Goal: Information Seeking & Learning: Find specific fact

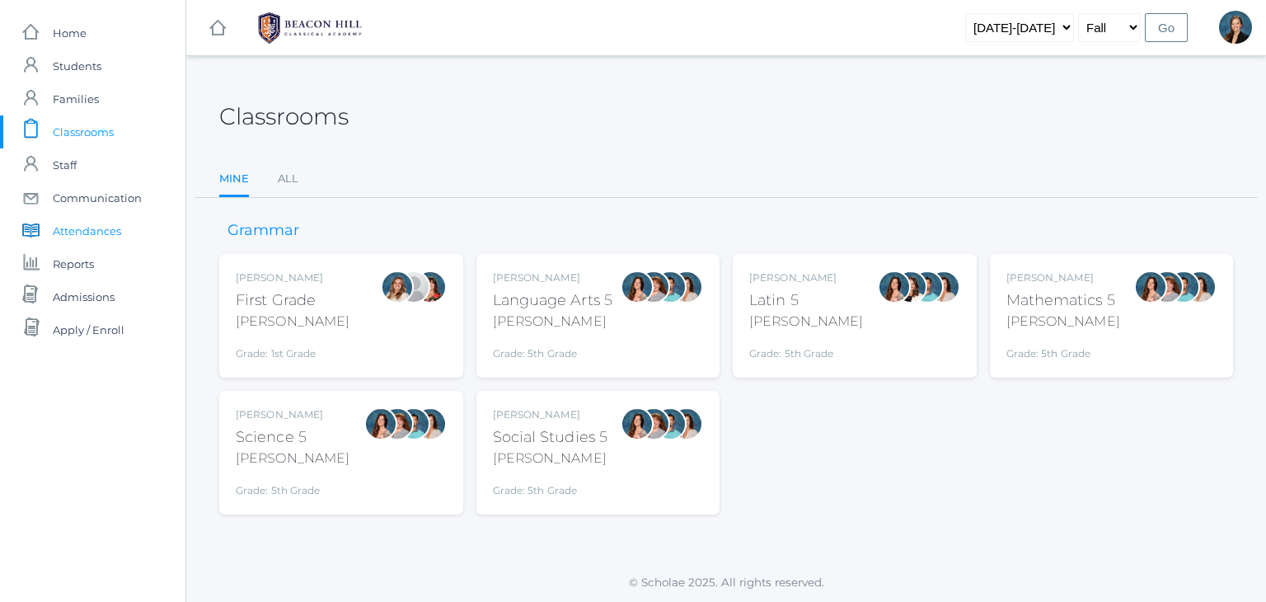
click at [76, 228] on span "Attendances" at bounding box center [87, 230] width 68 height 33
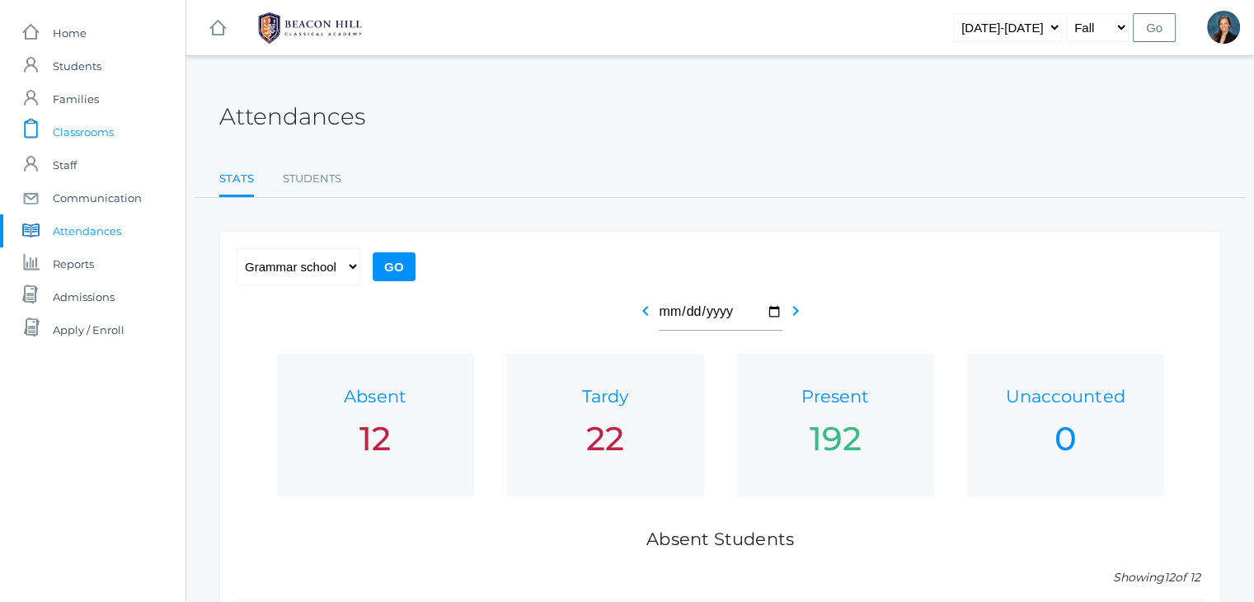
click at [86, 129] on span "Classrooms" at bounding box center [83, 131] width 61 height 33
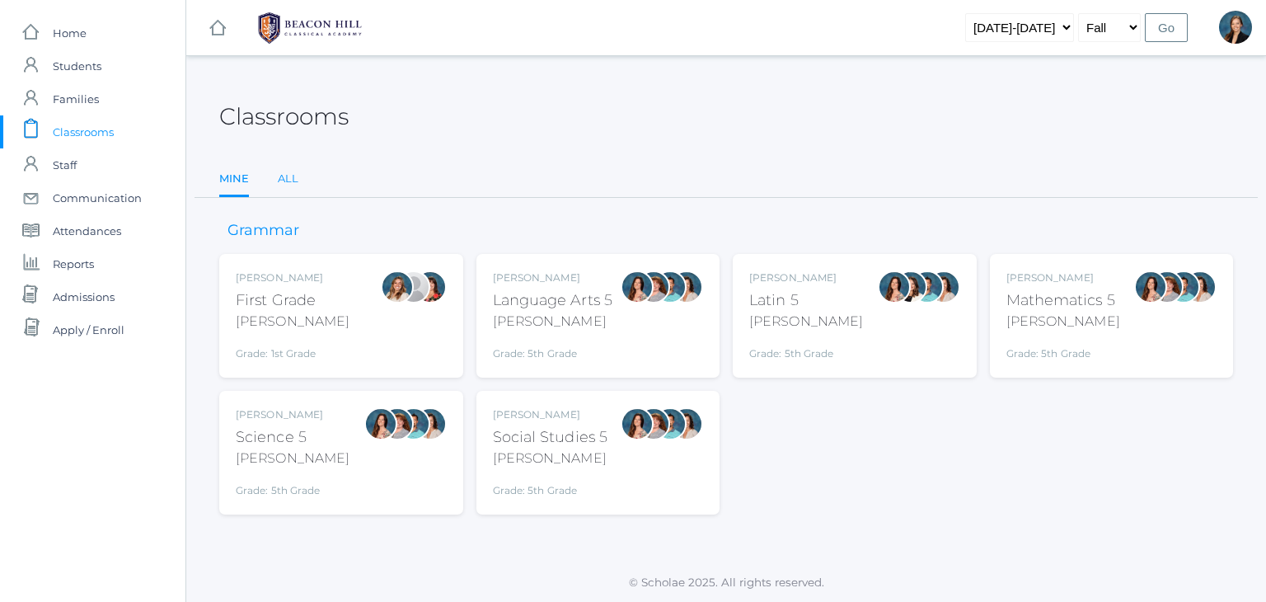
click at [279, 181] on link "All" at bounding box center [288, 178] width 21 height 33
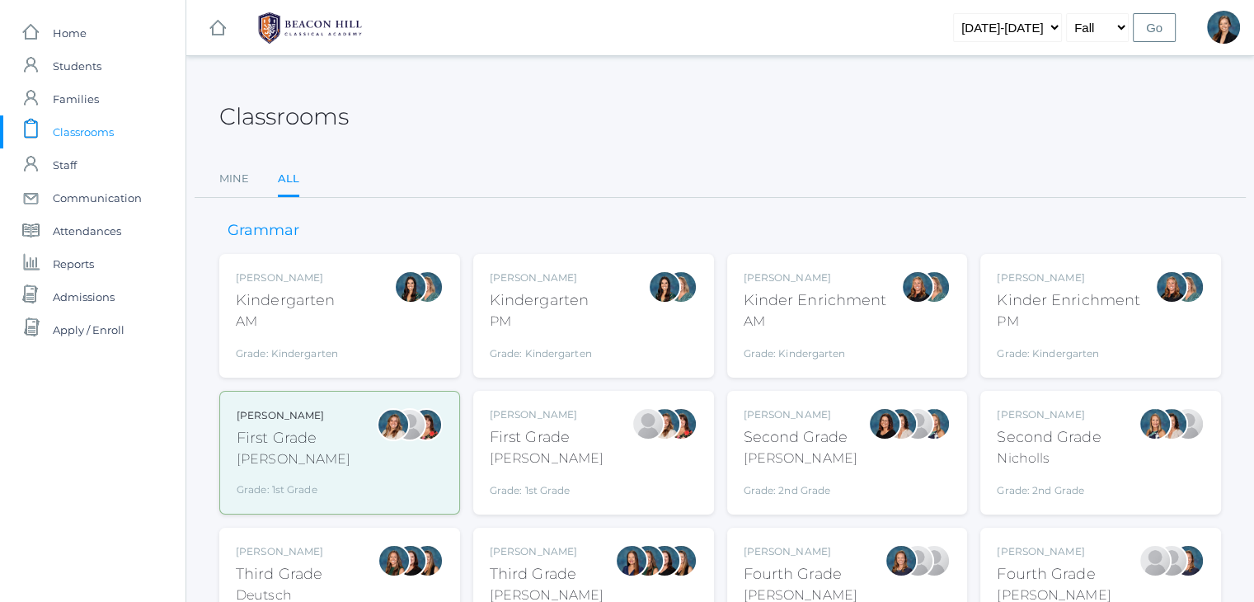
click at [741, 136] on div "Classrooms" at bounding box center [720, 107] width 1002 height 61
click at [734, 133] on div "Classrooms" at bounding box center [720, 107] width 1002 height 61
click at [707, 119] on div "Classrooms" at bounding box center [720, 107] width 1002 height 61
click at [561, 116] on div "Classrooms" at bounding box center [720, 107] width 1002 height 61
click at [797, 195] on ul "Mine All" at bounding box center [720, 179] width 1002 height 35
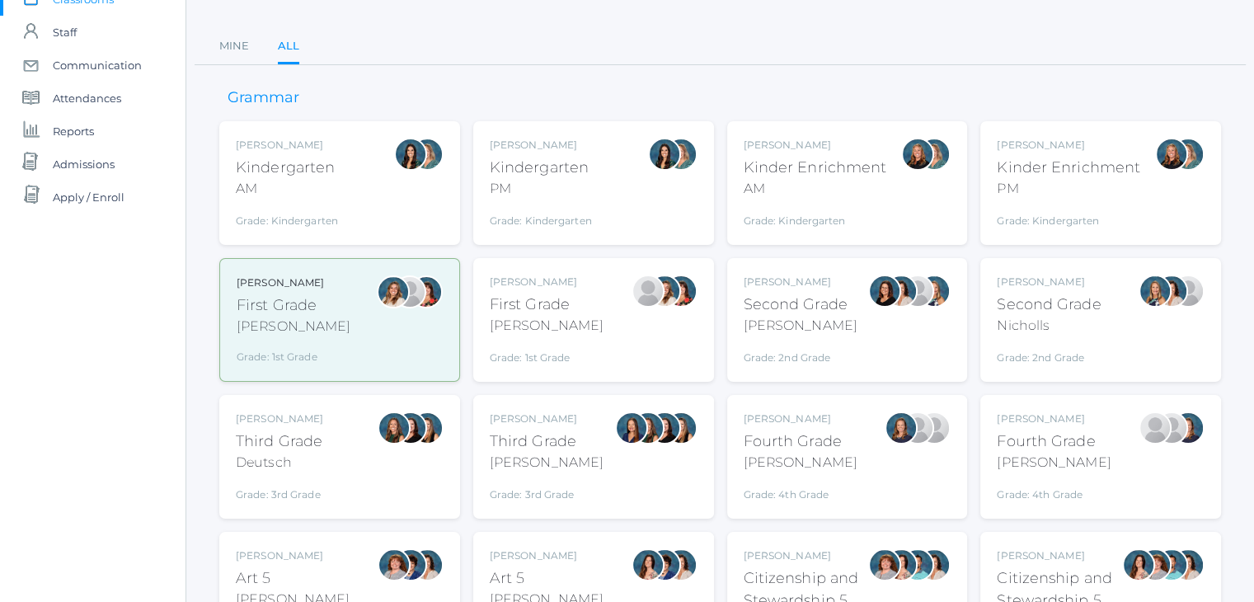
scroll to position [132, 0]
click at [556, 196] on div "PM" at bounding box center [541, 190] width 102 height 20
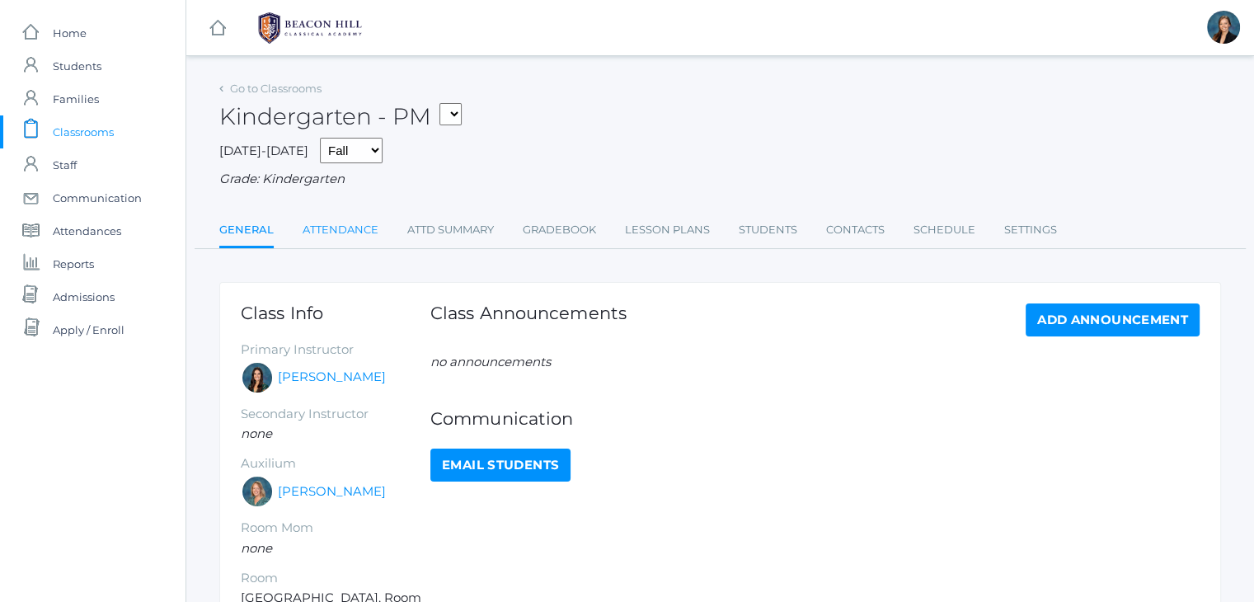
click at [344, 231] on link "Attendance" at bounding box center [341, 229] width 76 height 33
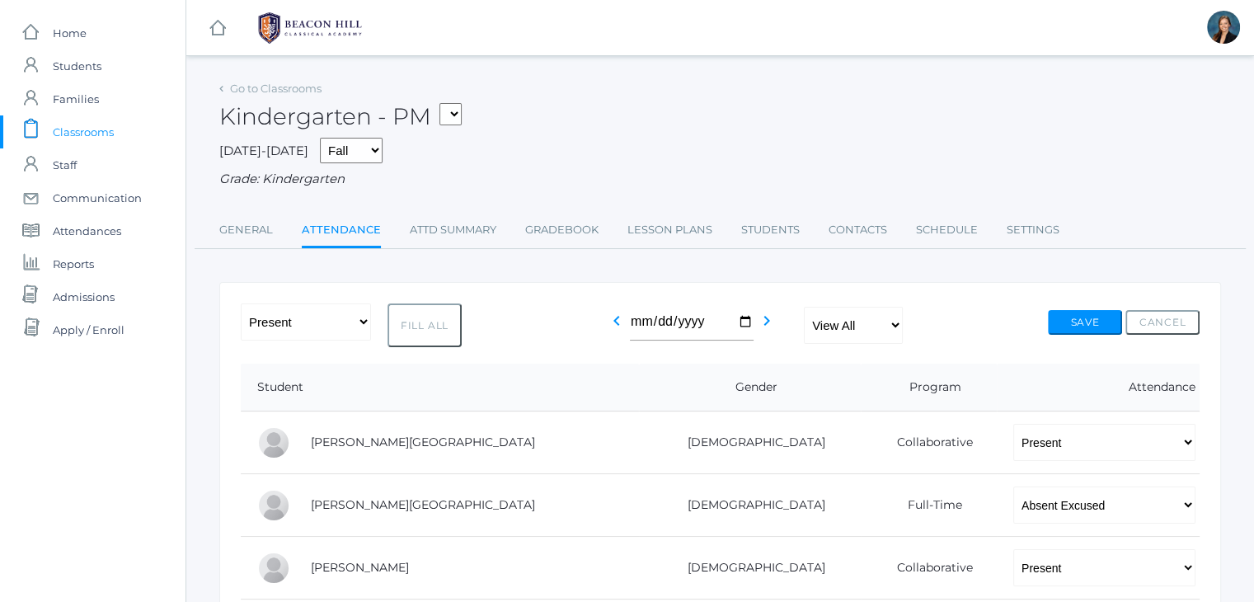
click at [650, 141] on div "2025-2026 Fall Spring Grade: Kindergarten" at bounding box center [720, 163] width 1002 height 51
click at [73, 129] on span "Classrooms" at bounding box center [83, 131] width 61 height 33
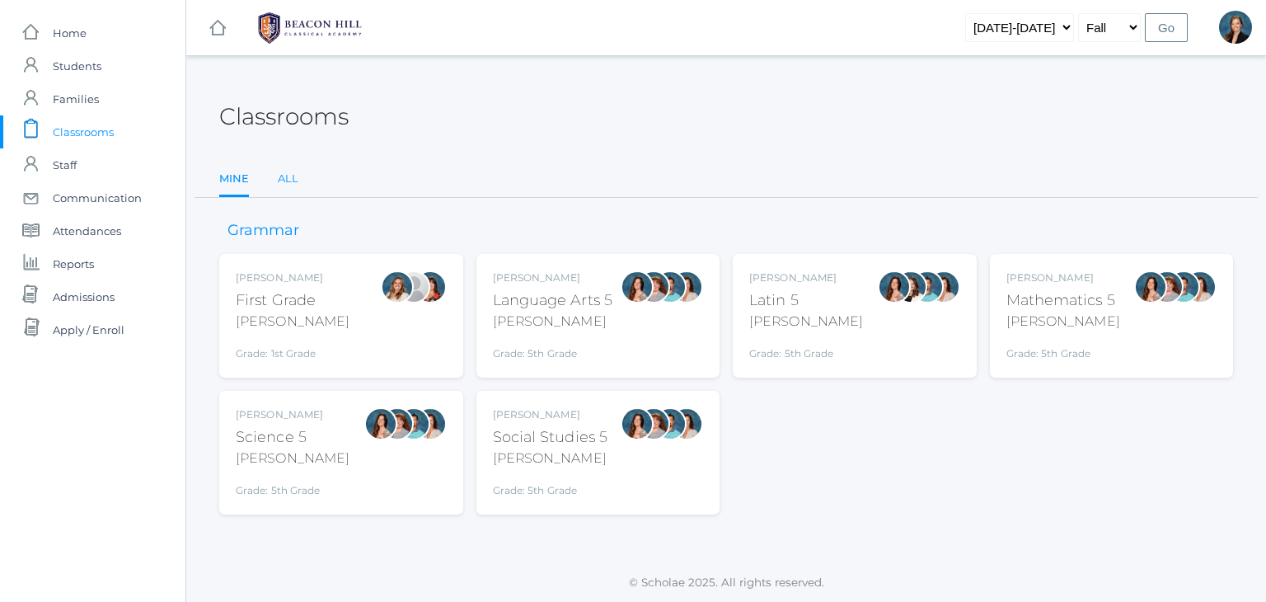
click at [283, 176] on link "All" at bounding box center [288, 178] width 21 height 33
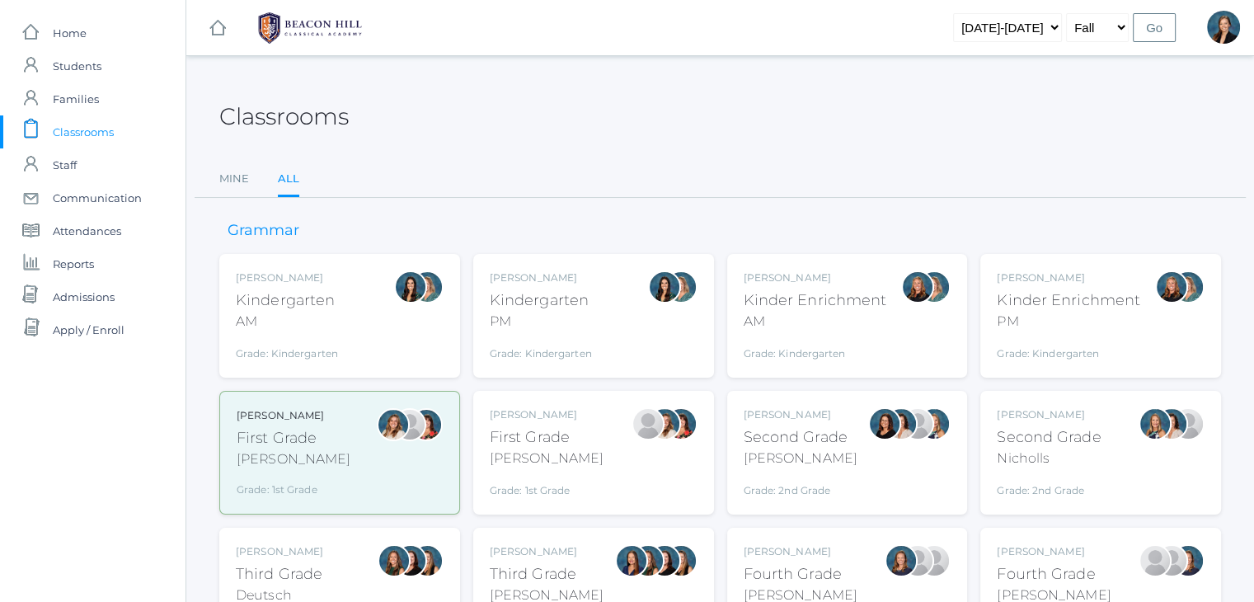
click at [1016, 312] on div "PM" at bounding box center [1068, 322] width 143 height 20
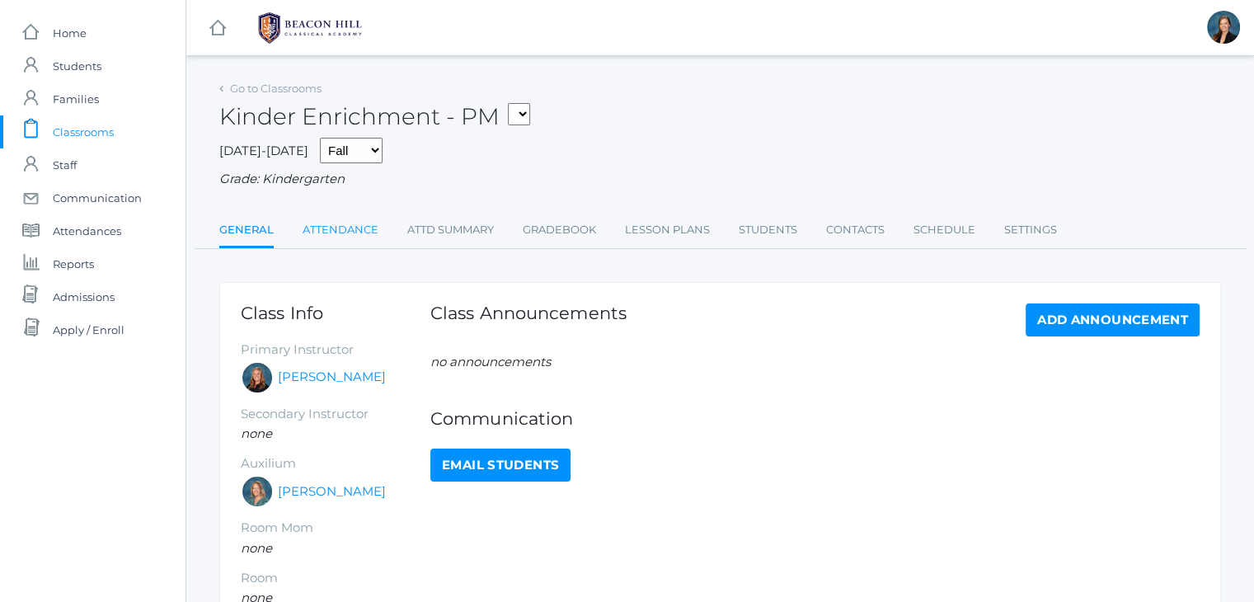
click at [317, 231] on link "Attendance" at bounding box center [341, 229] width 76 height 33
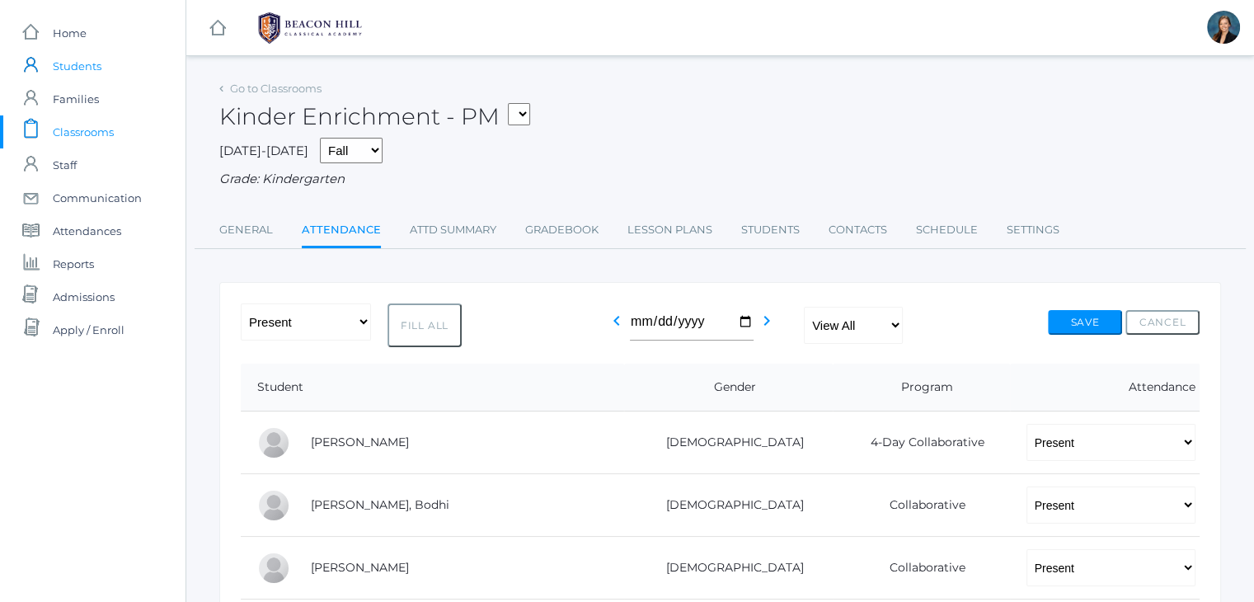
click at [76, 68] on span "Students" at bounding box center [77, 65] width 49 height 33
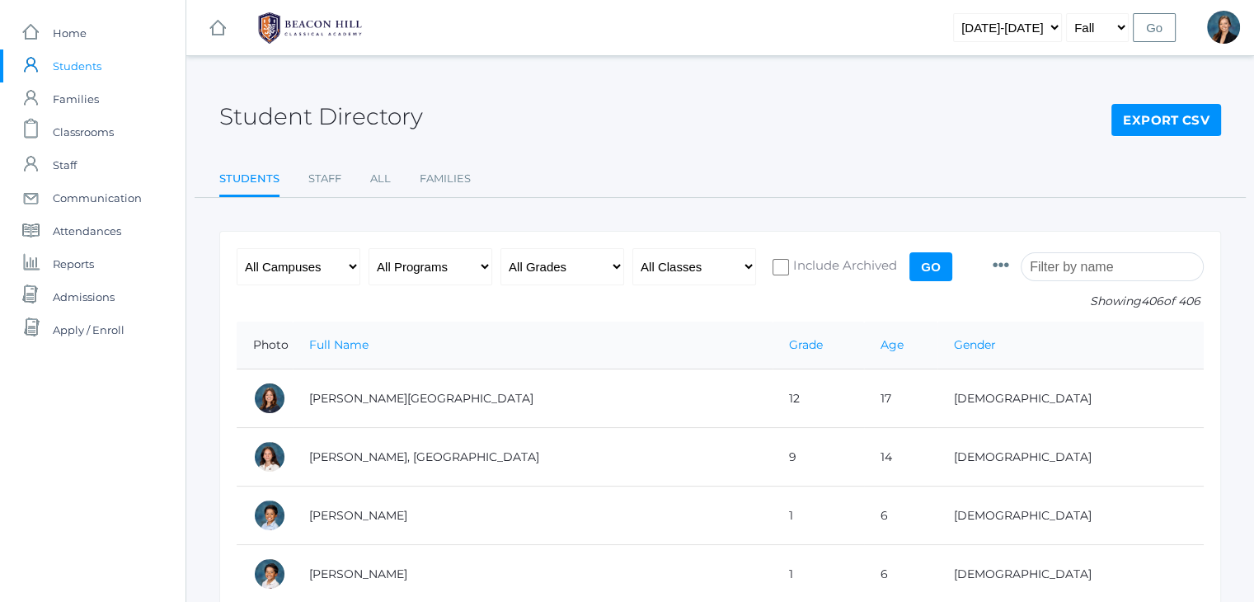
click at [1124, 259] on input "search" at bounding box center [1112, 266] width 183 height 29
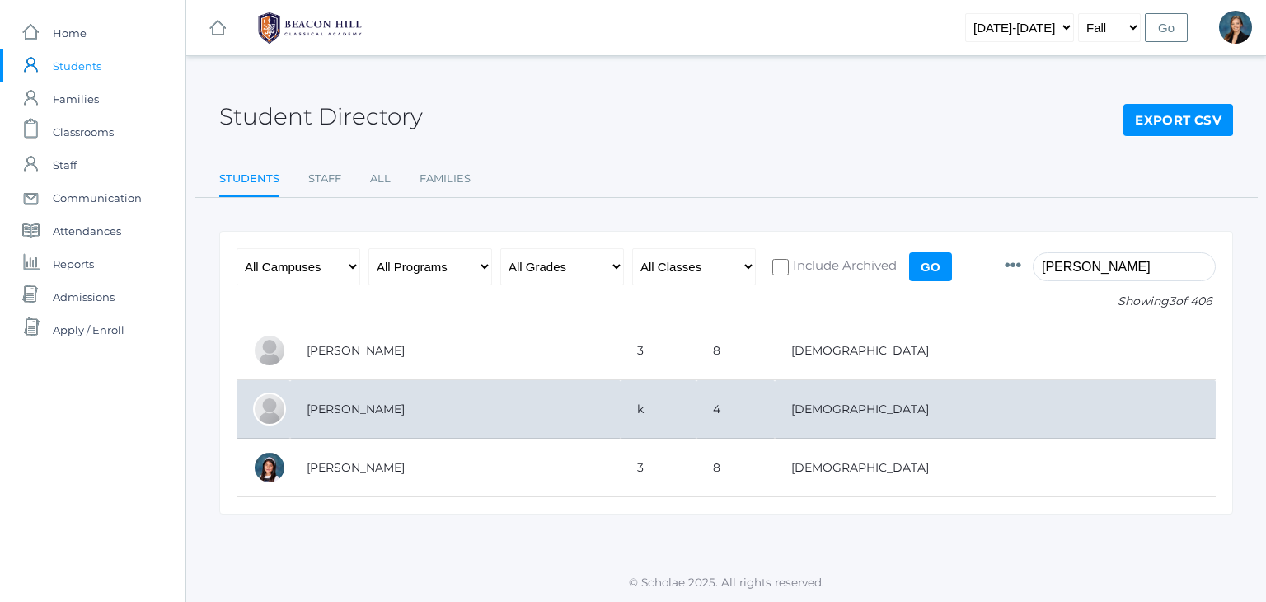
type input "[PERSON_NAME]"
click at [697, 421] on td "k" at bounding box center [659, 409] width 76 height 59
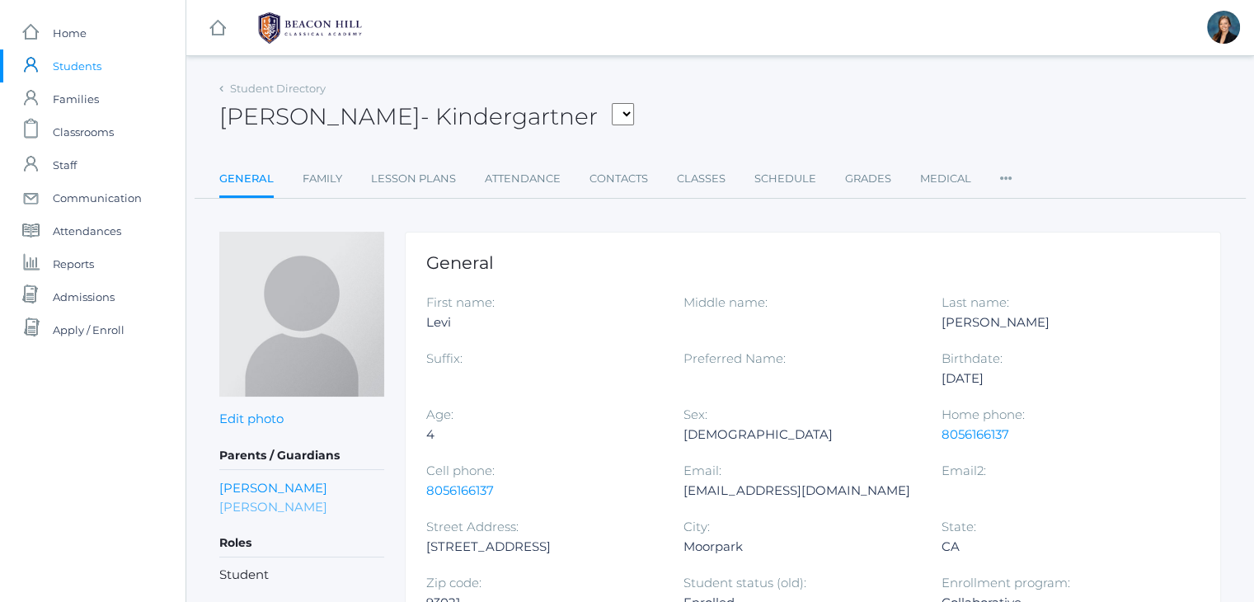
click at [279, 503] on link "Maria Mendez" at bounding box center [273, 506] width 108 height 19
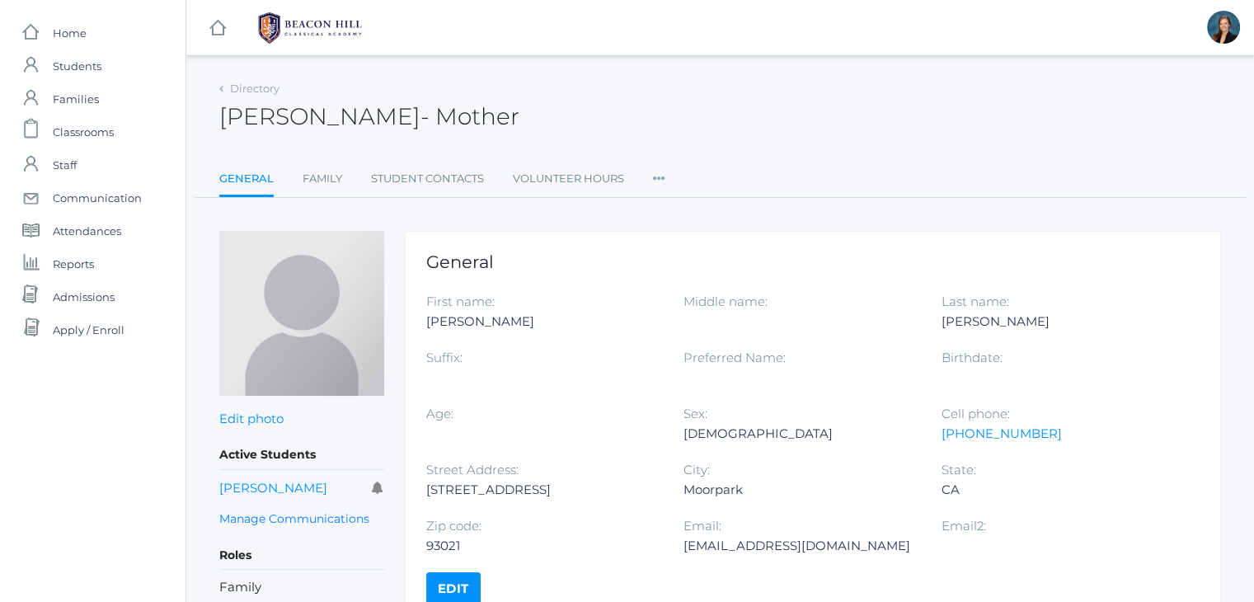
click at [622, 85] on div "Maria Mendez - Mother Maria Mendez Mother" at bounding box center [720, 107] width 1002 height 61
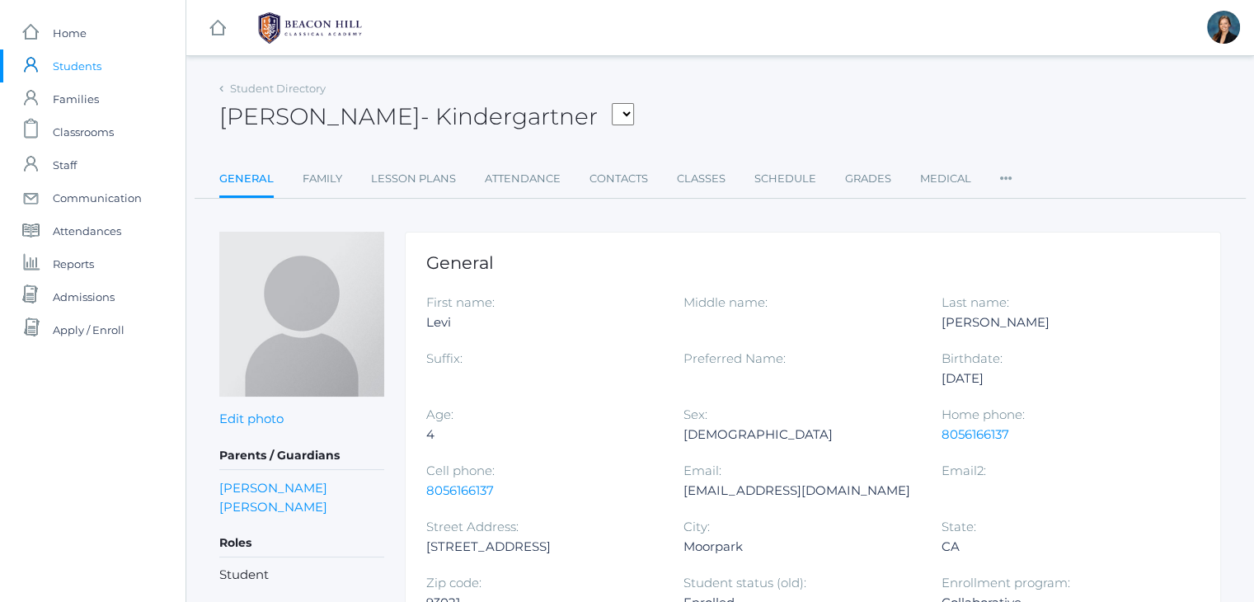
click at [86, 68] on span "Students" at bounding box center [77, 65] width 49 height 33
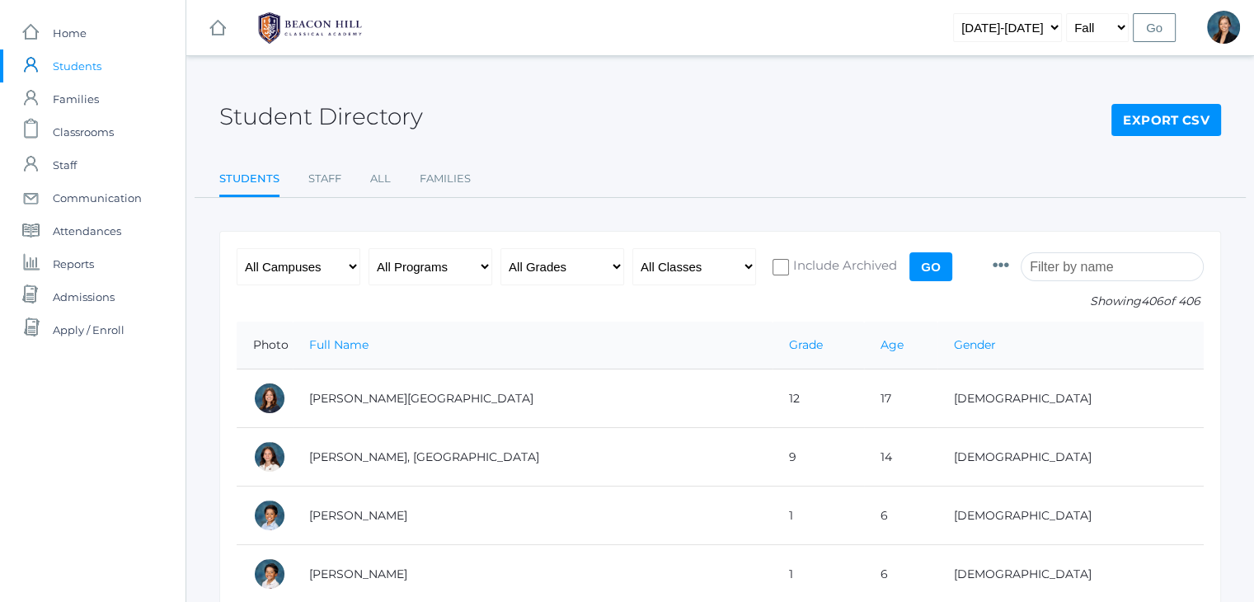
click at [1091, 273] on input "search" at bounding box center [1112, 266] width 183 height 29
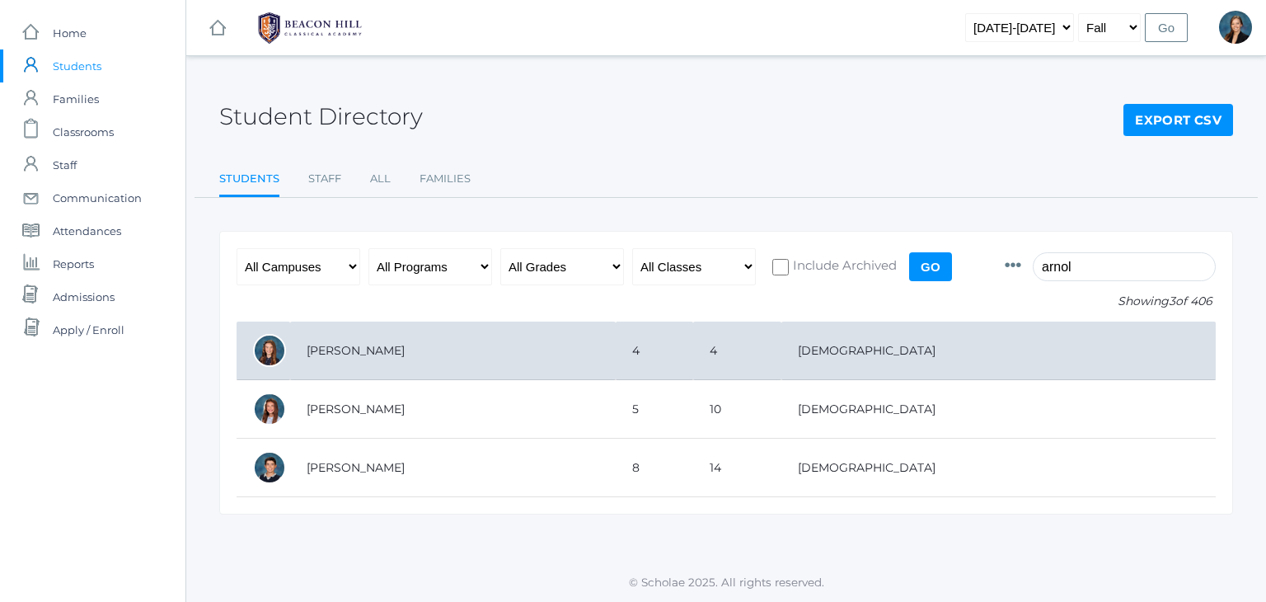
type input "arnol"
click at [347, 343] on td "[PERSON_NAME]" at bounding box center [453, 350] width 326 height 59
click at [338, 350] on td "[PERSON_NAME]" at bounding box center [453, 350] width 326 height 59
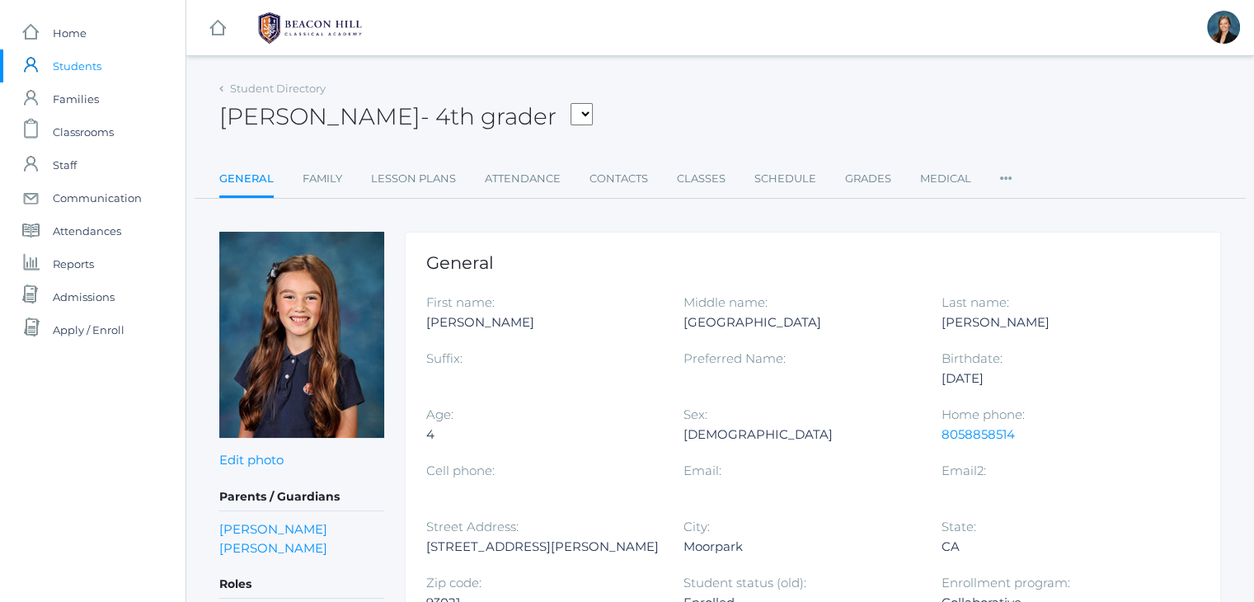
click at [338, 350] on img at bounding box center [301, 335] width 165 height 206
click at [237, 533] on link "[PERSON_NAME]" at bounding box center [273, 528] width 108 height 19
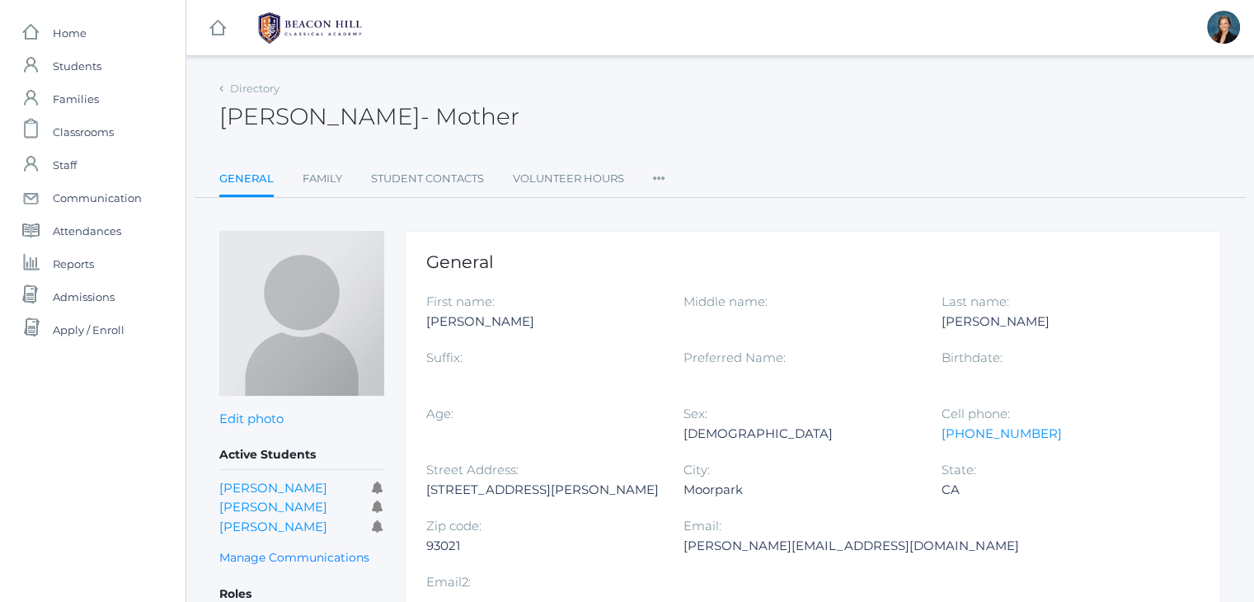
click at [577, 87] on div "Allison Arnold - Mother Allison Arnold Mother" at bounding box center [720, 107] width 1002 height 61
click at [274, 522] on link "Jake Arnold" at bounding box center [273, 526] width 108 height 16
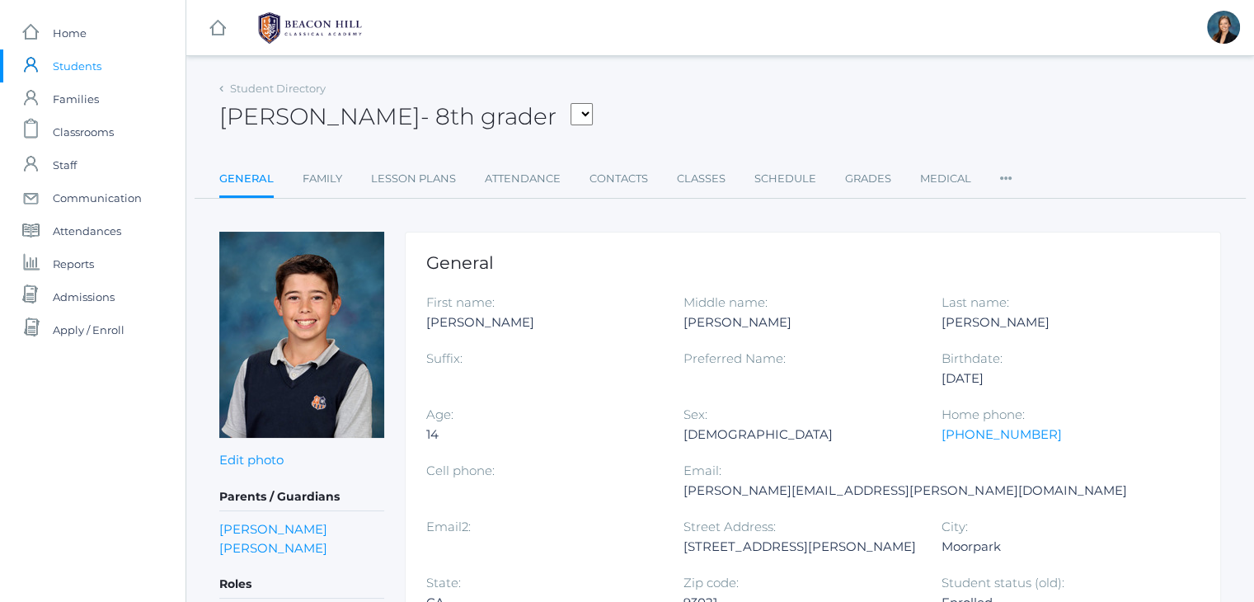
click at [641, 125] on div "Jake Arnold - 8th grader Arnold, Jake Arteaga, Amaya Boucher, Noah Boyer, Caide…" at bounding box center [720, 107] width 1002 height 61
click at [645, 91] on div "Jake Arnold - 8th grader Arnold, Jake Arteaga, Amaya Boucher, Noah Boyer, Caide…" at bounding box center [720, 107] width 1002 height 61
click at [706, 102] on div "Jake Arnold - 8th grader Arnold, Jake Arteaga, Amaya Boucher, Noah Boyer, Caide…" at bounding box center [720, 107] width 1002 height 61
click at [672, 77] on div "Jake Arnold - 8th grader Arnold, Jake Arteaga, Amaya Boucher, Noah Boyer, Caide…" at bounding box center [720, 107] width 1002 height 61
click at [274, 528] on link "[PERSON_NAME]" at bounding box center [273, 528] width 108 height 19
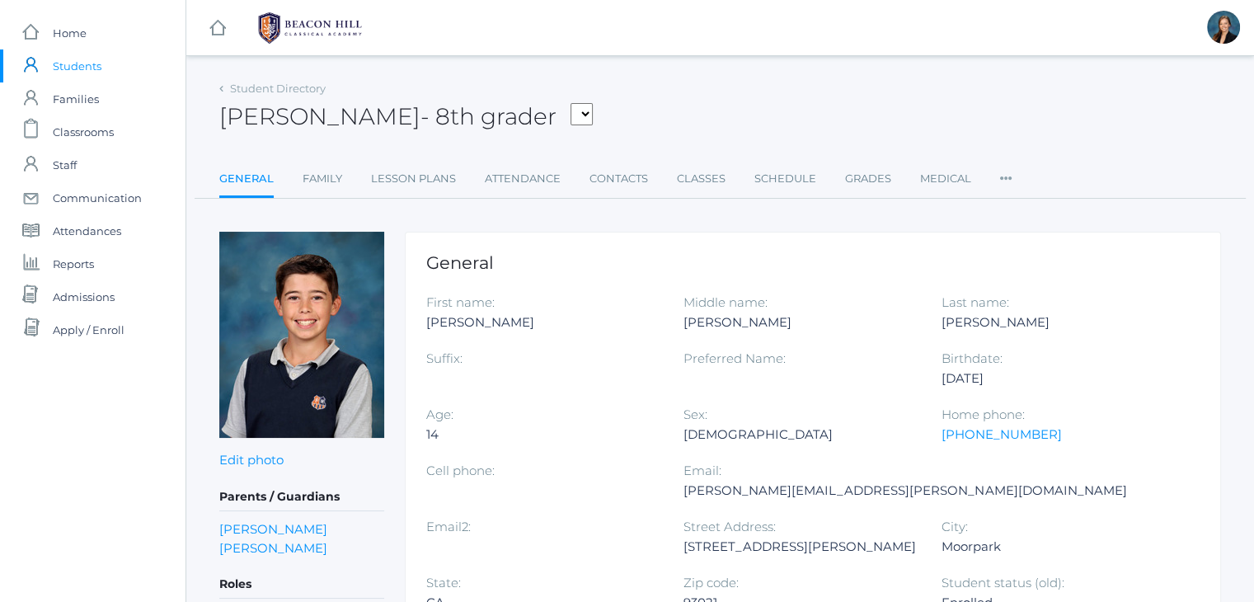
click at [608, 77] on div "Jake Arnold - 8th grader Arnold, Jake Arteaga, Amaya Boucher, Noah Boyer, Caide…" at bounding box center [720, 107] width 1002 height 61
click at [657, 90] on div "Jake Arnold - 8th grader Arnold, Jake Arteaga, Amaya Boucher, Noah Boyer, Caide…" at bounding box center [720, 107] width 1002 height 61
click at [657, 82] on div "Jake Arnold - 8th grader Arnold, Jake Arteaga, Amaya Boucher, Noah Boyer, Caide…" at bounding box center [720, 107] width 1002 height 61
click at [674, 83] on div "Jake Arnold - 8th grader Arnold, Jake Arteaga, Amaya Boucher, Noah Boyer, Caide…" at bounding box center [720, 107] width 1002 height 61
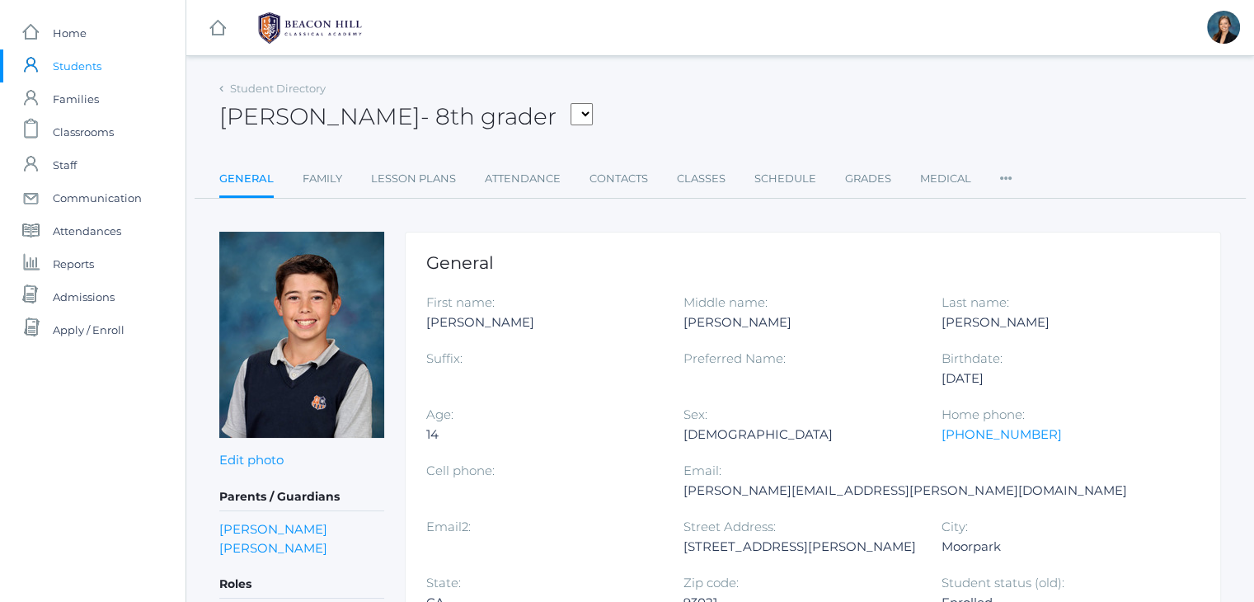
click at [659, 81] on div "Jake Arnold - 8th grader Arnold, Jake Arteaga, Amaya Boucher, Noah Boyer, Caide…" at bounding box center [720, 107] width 1002 height 61
click at [82, 138] on span "Classrooms" at bounding box center [83, 131] width 61 height 33
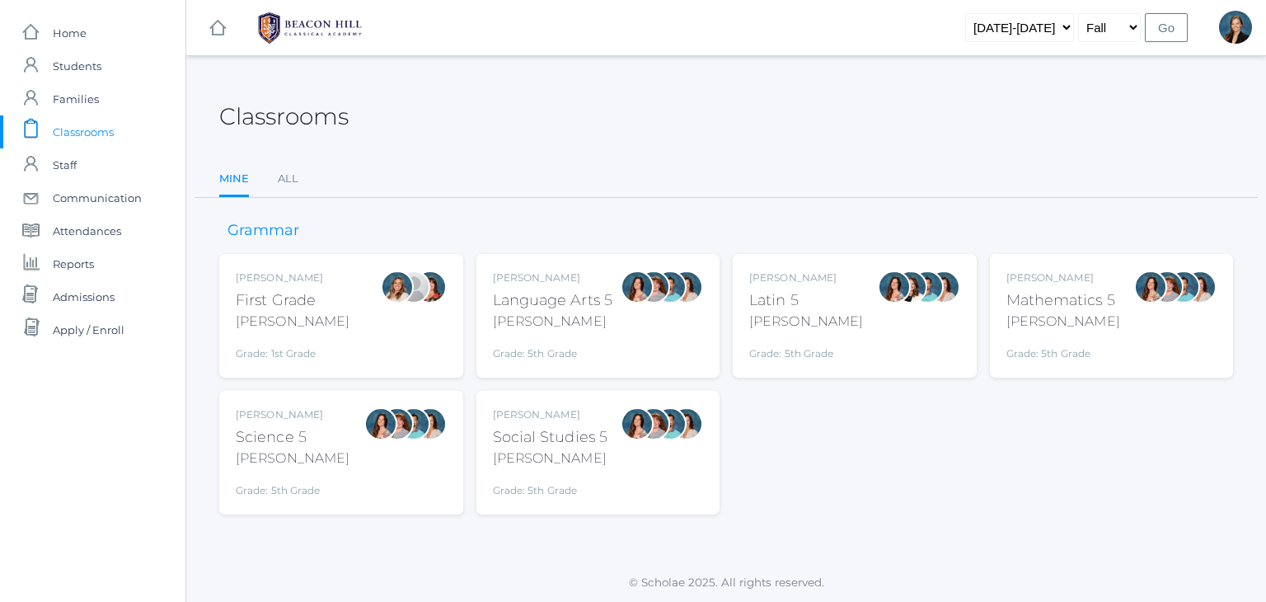
click at [650, 146] on div "Classrooms Mine All Mine All" at bounding box center [726, 137] width 1014 height 121
click at [648, 122] on div "Classrooms" at bounding box center [726, 107] width 1014 height 61
click at [543, 104] on div "Classrooms" at bounding box center [726, 107] width 1014 height 61
click at [546, 91] on div "Classrooms" at bounding box center [726, 107] width 1014 height 61
click at [83, 64] on span "Students" at bounding box center [77, 65] width 49 height 33
